Goal: Task Accomplishment & Management: Manage account settings

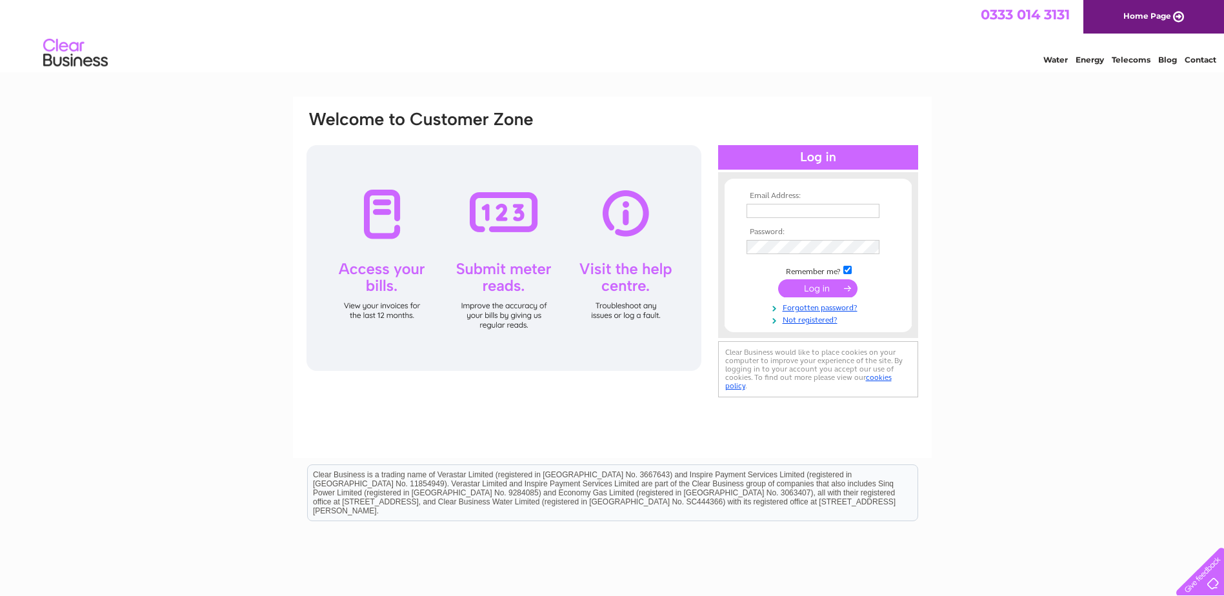
type input "evccfeb23@hotmail.com"
click at [812, 286] on input "submit" at bounding box center [817, 288] width 79 height 18
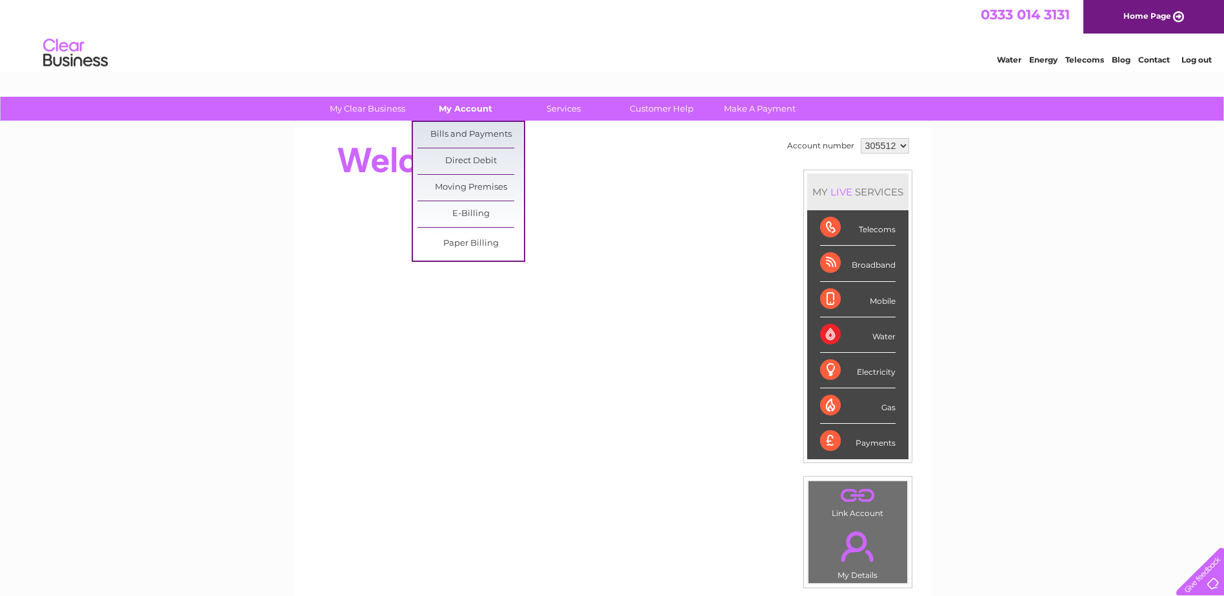
click at [463, 108] on link "My Account" at bounding box center [465, 109] width 106 height 24
click at [460, 132] on link "Bills and Payments" at bounding box center [470, 135] width 106 height 26
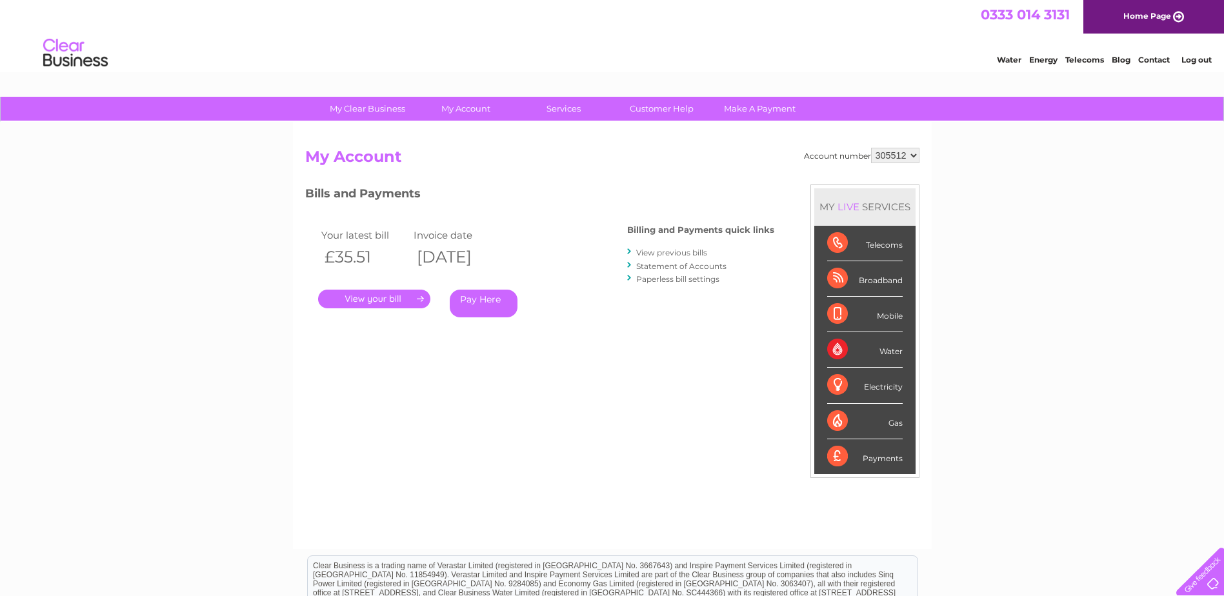
click at [358, 297] on link "." at bounding box center [374, 299] width 112 height 19
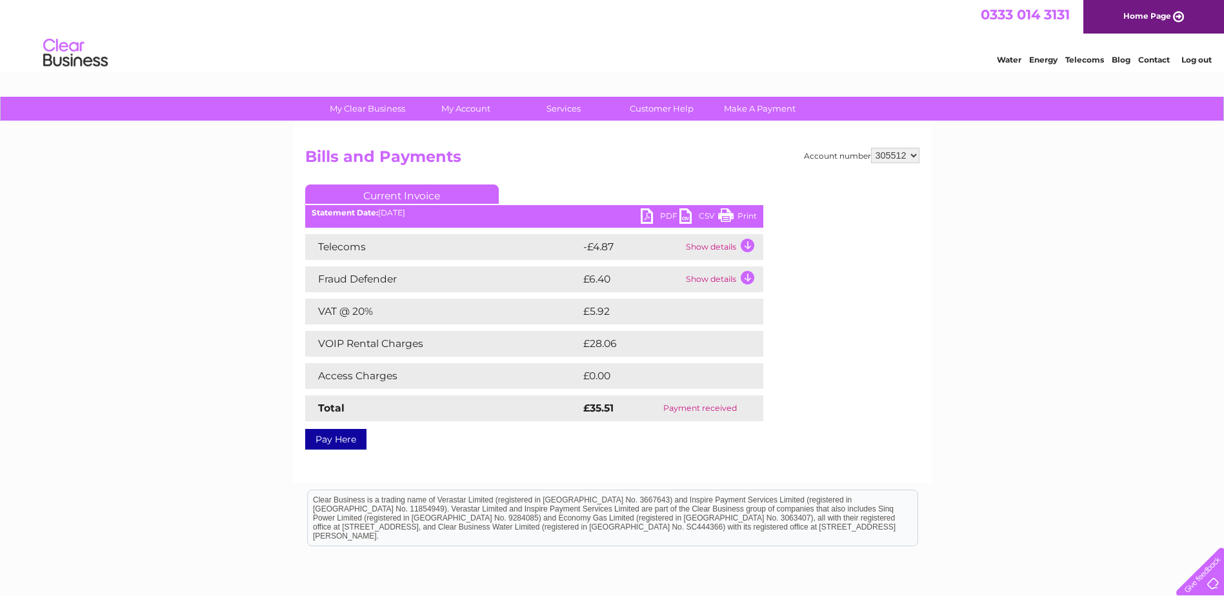
drag, startPoint x: 740, startPoint y: 215, endPoint x: 168, endPoint y: 41, distance: 598.0
click at [740, 215] on link "Print" at bounding box center [737, 217] width 39 height 19
click at [661, 214] on link "PDF" at bounding box center [660, 217] width 39 height 19
